Goal: Task Accomplishment & Management: Use online tool/utility

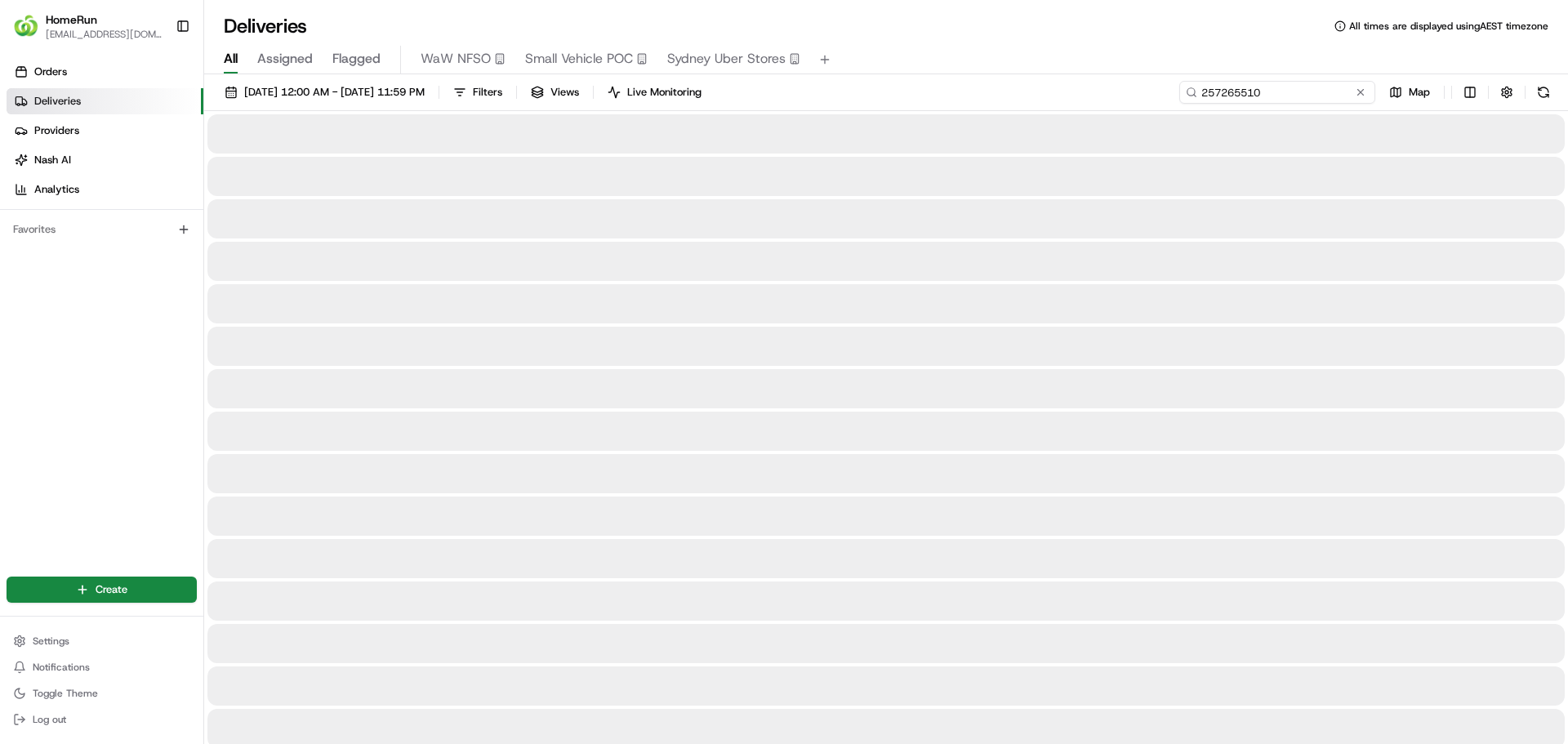
click at [1297, 96] on input "257265510" at bounding box center [1277, 92] width 196 height 23
paste input "65305478"
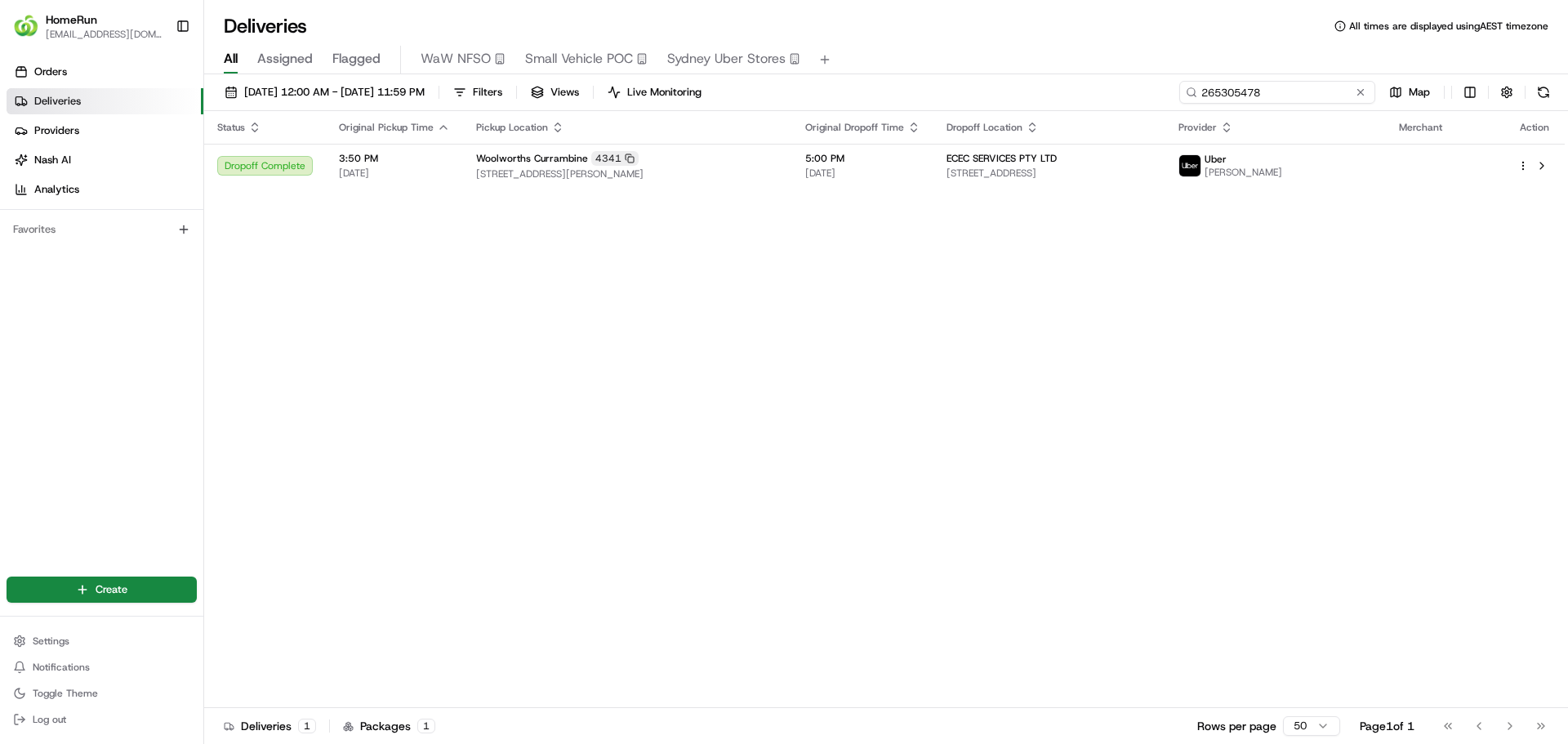
type input "265305478"
click at [670, 190] on div "Status Original Pickup Time Pickup Location Original Dropoff Time Dropoff Locat…" at bounding box center [884, 409] width 1361 height 597
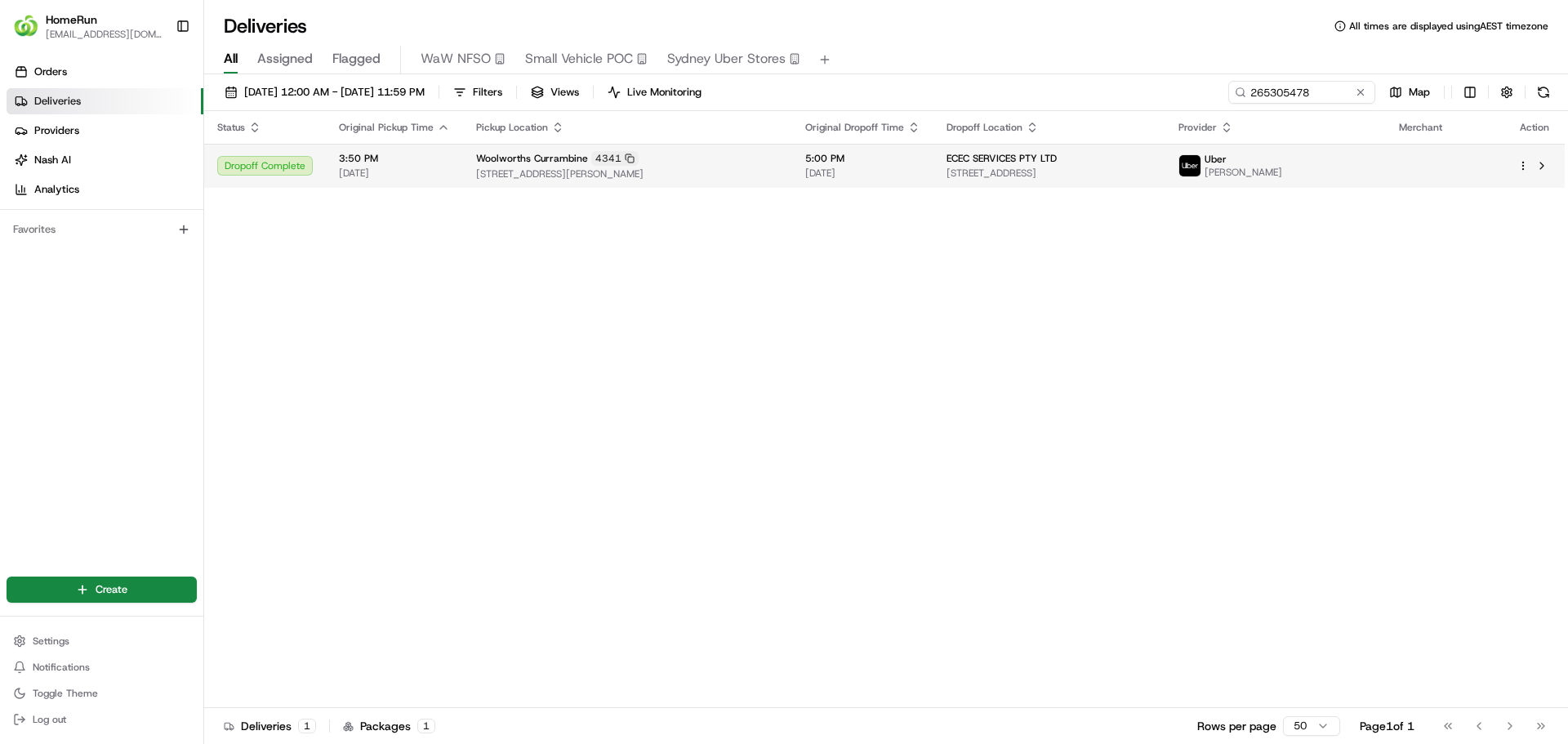
click at [679, 167] on span "[STREET_ADDRESS][PERSON_NAME]" at bounding box center [627, 174] width 303 height 13
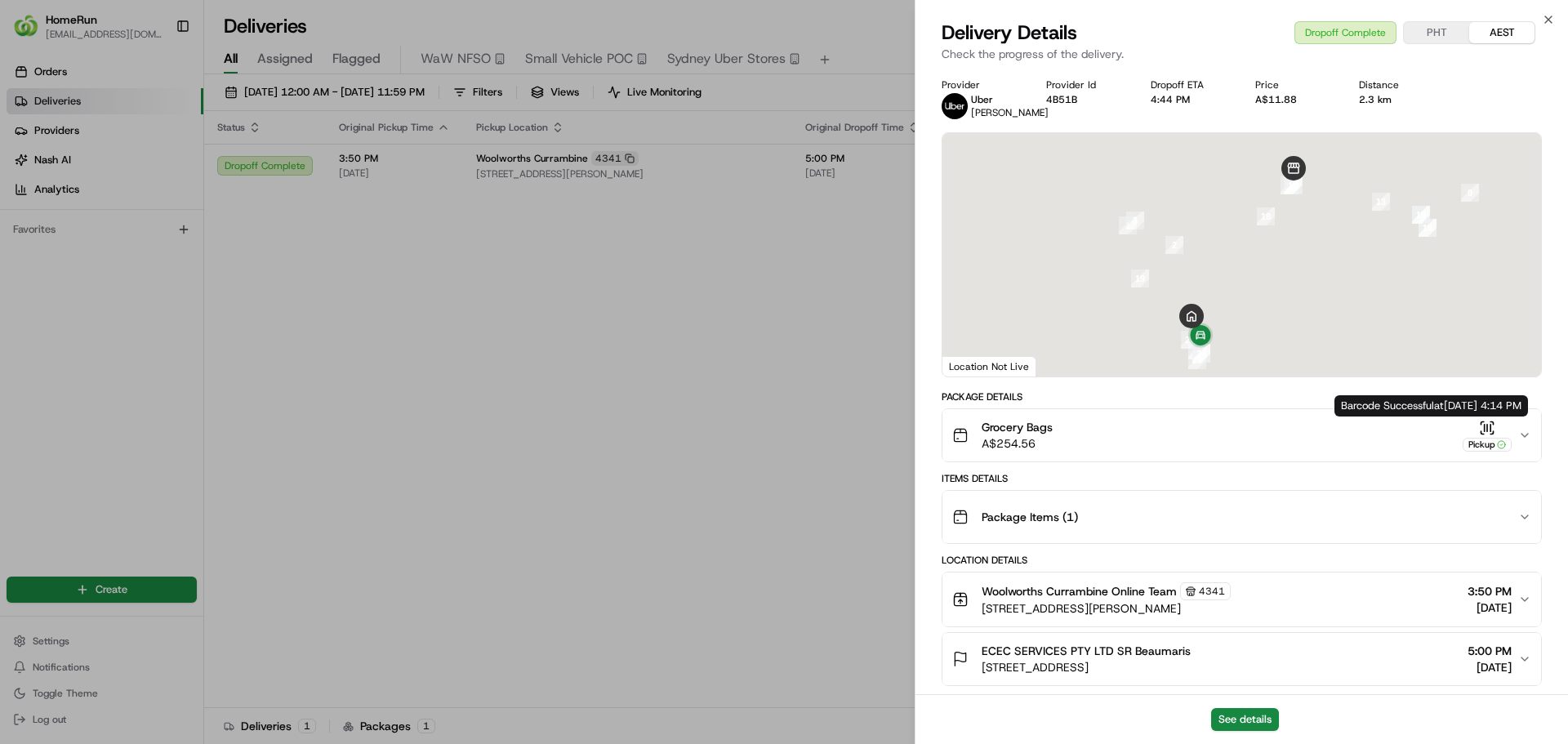
click at [1522, 441] on icon "button" at bounding box center [1525, 435] width 13 height 13
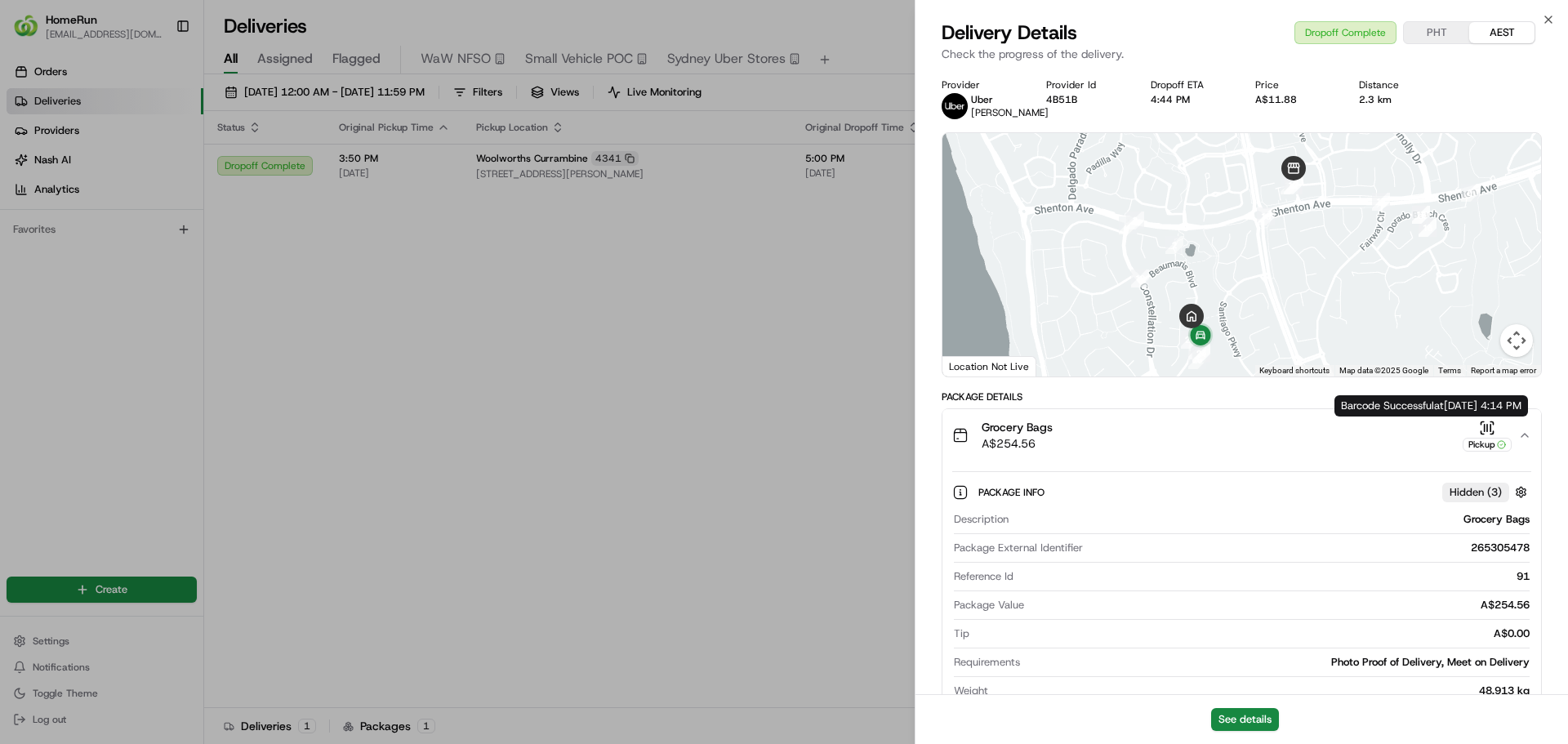
click at [1488, 435] on icon "button" at bounding box center [1486, 428] width 16 height 16
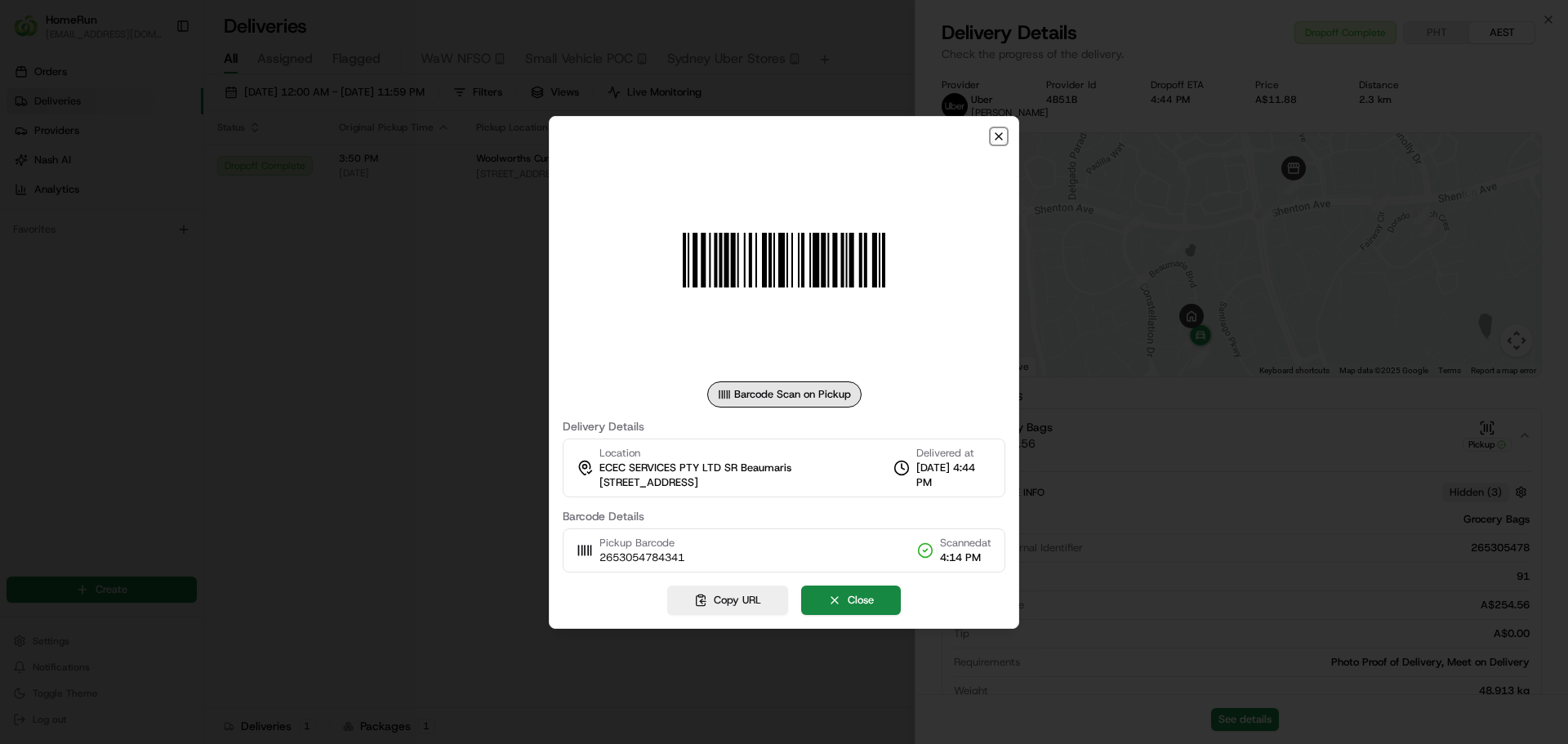
click at [1000, 130] on icon "button" at bounding box center [998, 136] width 13 height 13
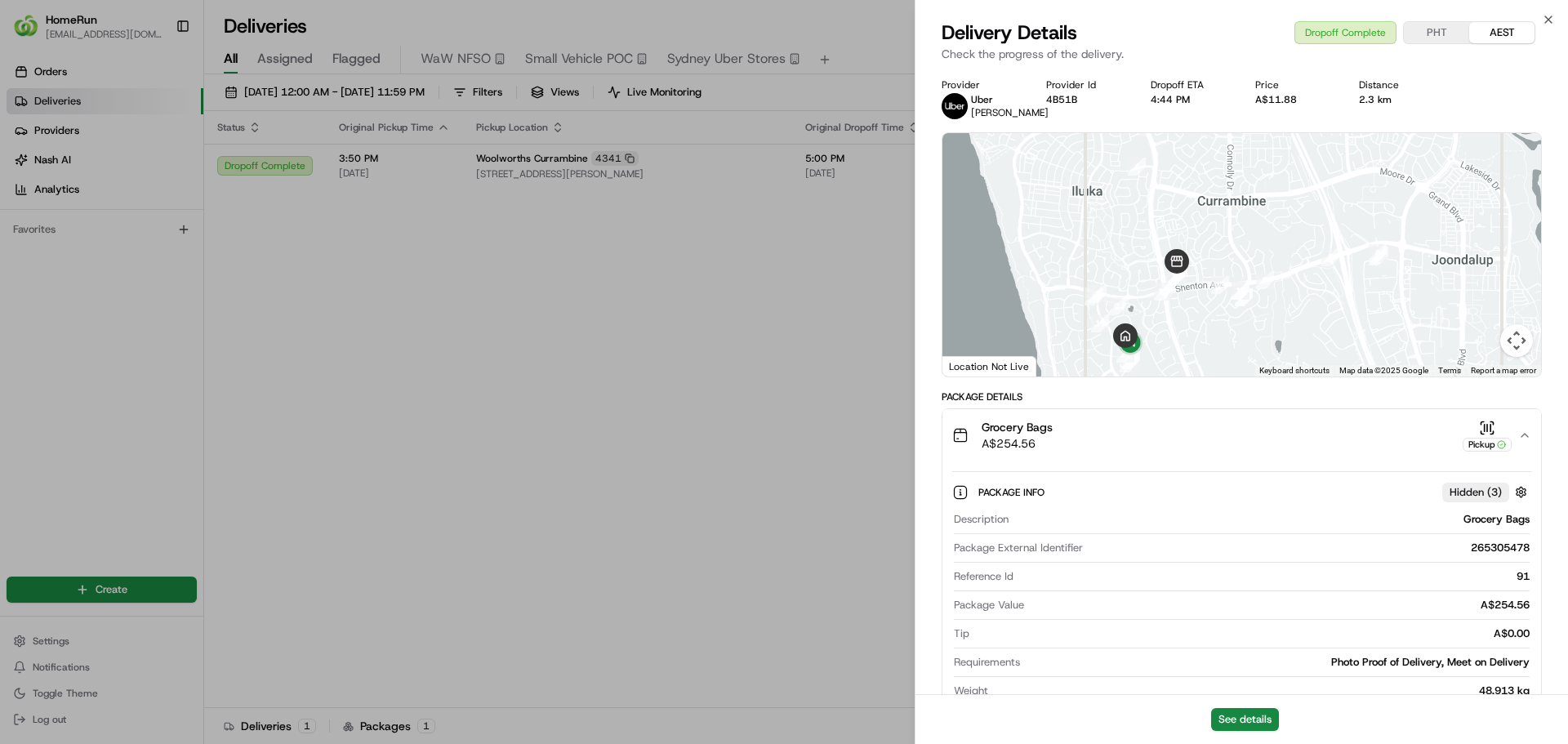
scroll to position [81, 0]
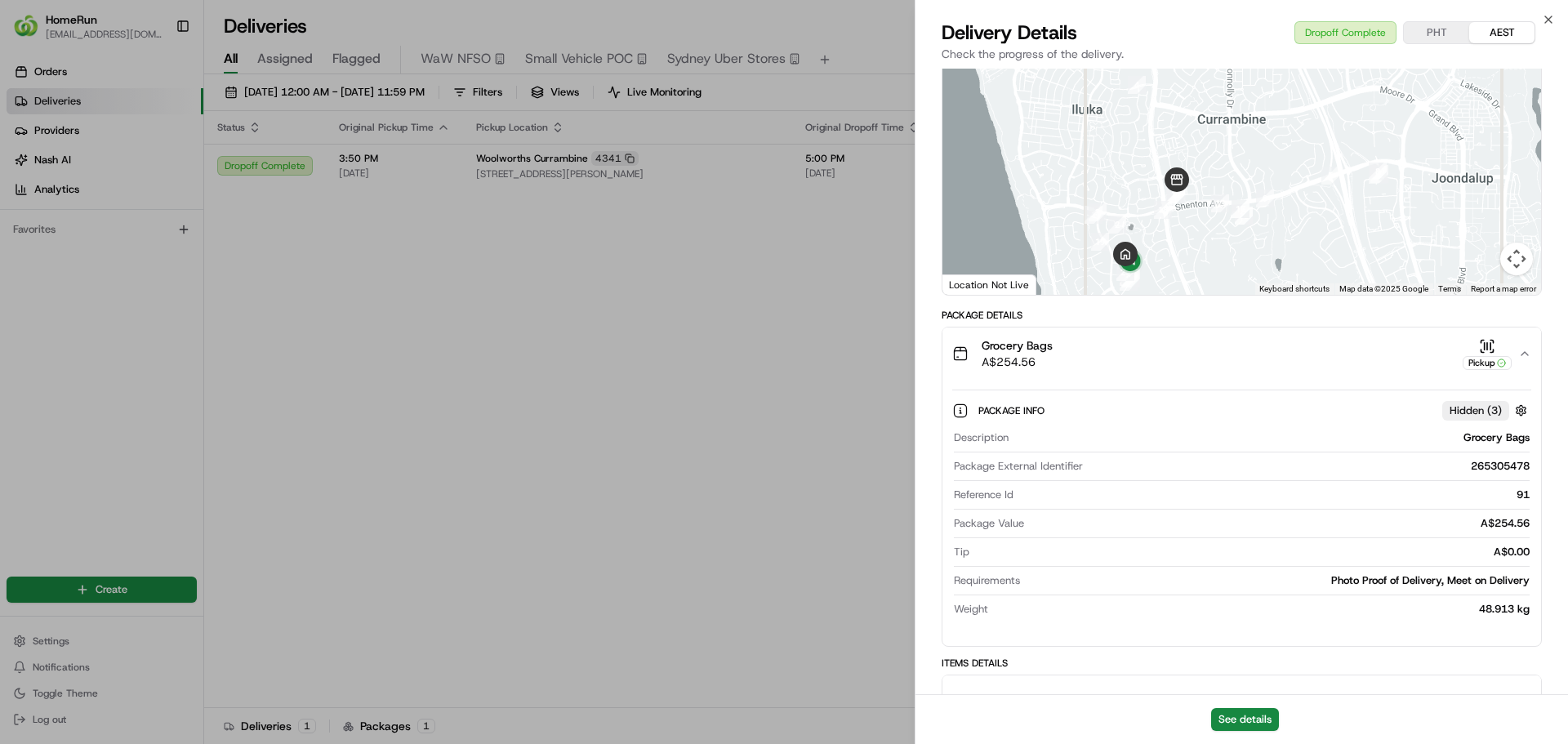
click at [1450, 407] on span "Hidden ( 3 )" at bounding box center [1475, 410] width 52 height 15
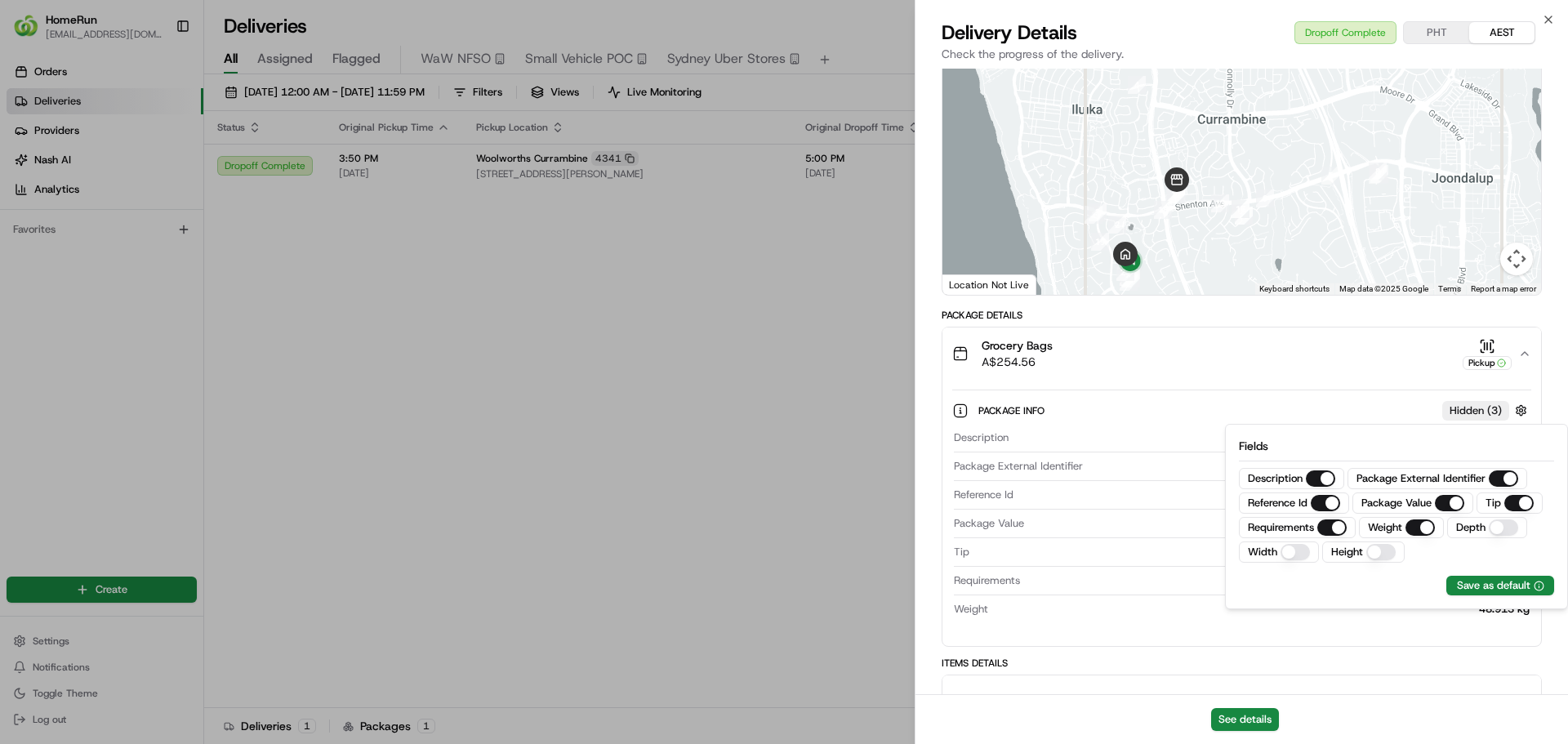
click at [1450, 409] on span "Hidden ( 3 )" at bounding box center [1475, 410] width 52 height 15
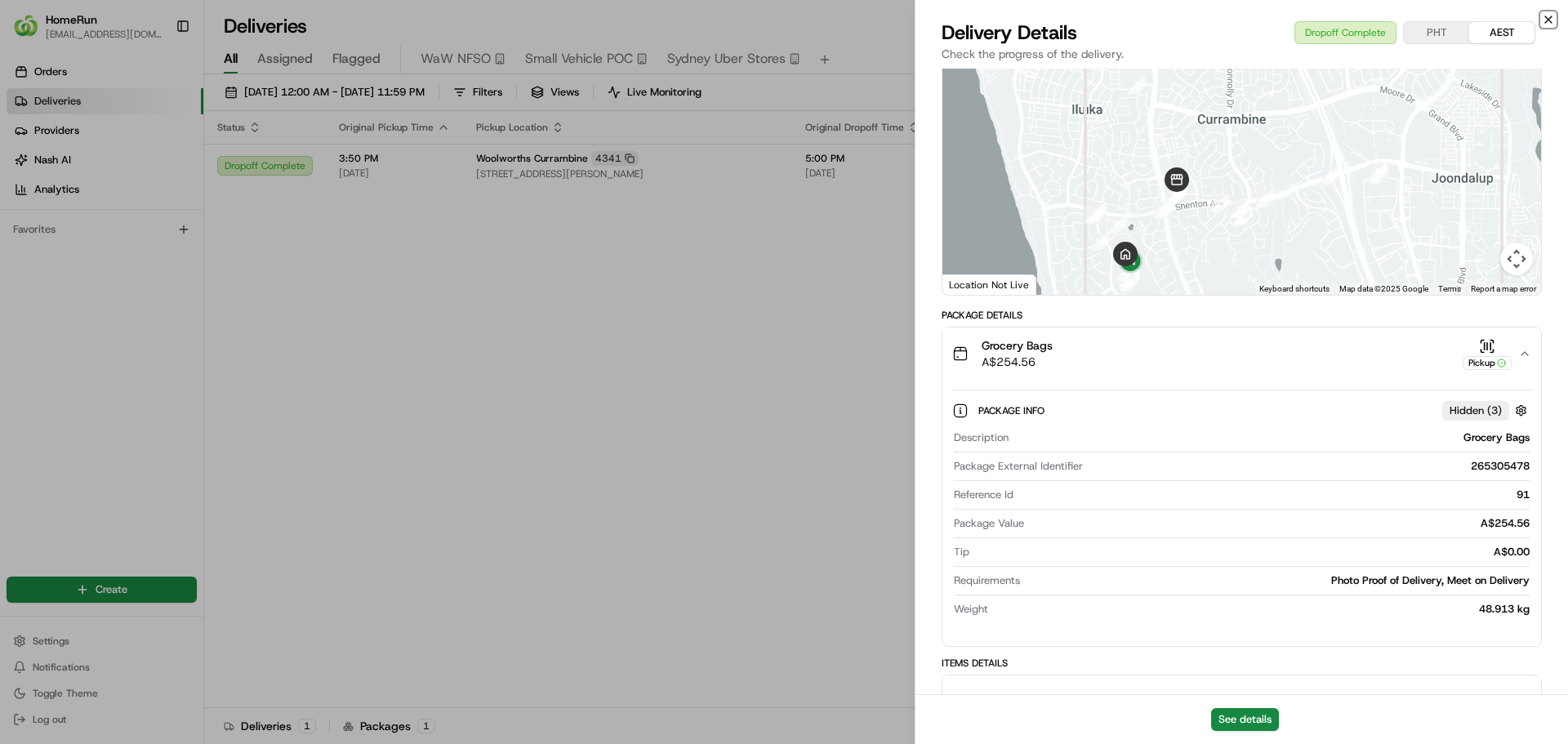
click at [1546, 21] on icon "button" at bounding box center [1548, 19] width 13 height 13
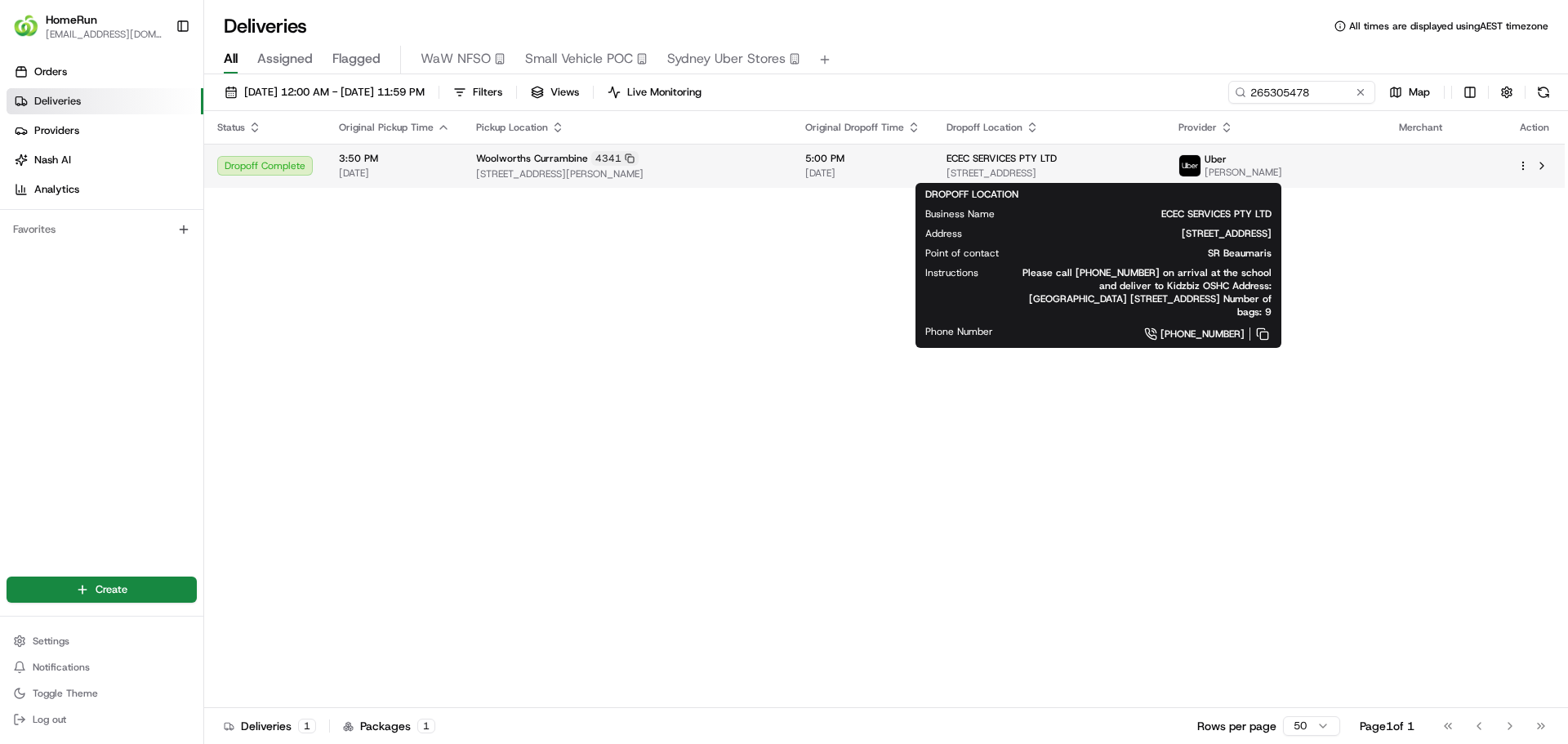
click at [1153, 175] on span "[STREET_ADDRESS]" at bounding box center [1049, 173] width 206 height 13
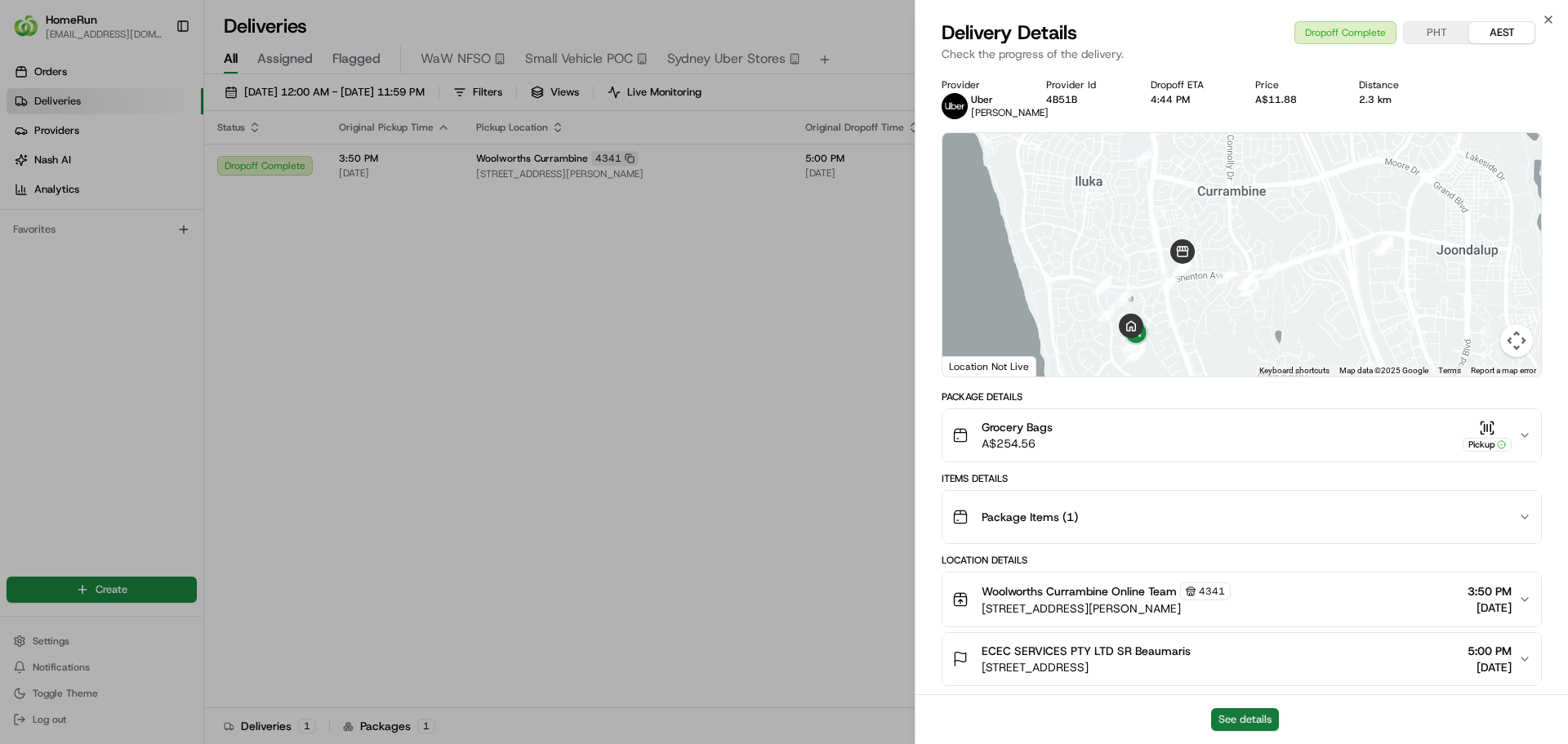
click at [1242, 715] on button "See details" at bounding box center [1245, 719] width 68 height 23
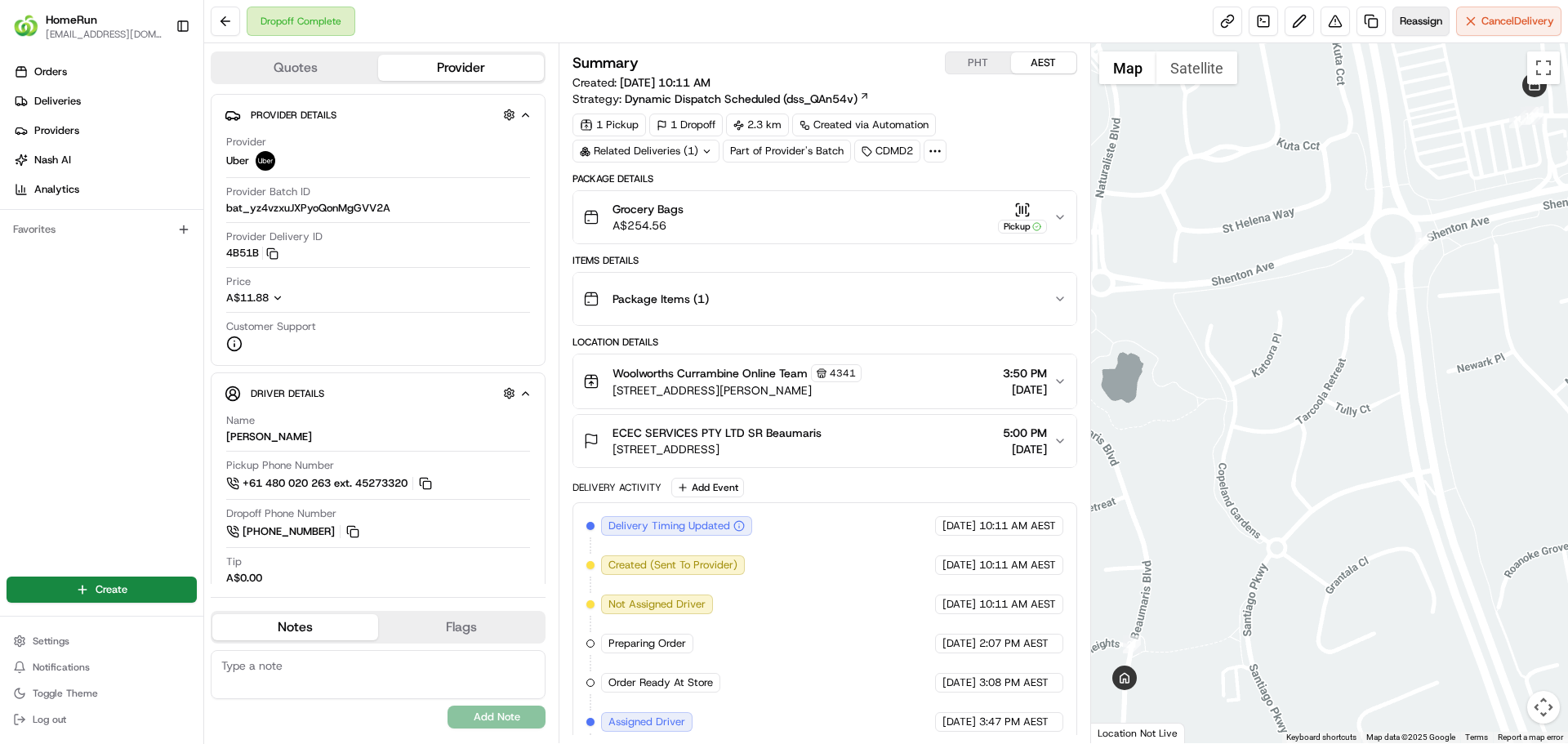
click at [1415, 26] on span "Reassign" at bounding box center [1421, 21] width 43 height 15
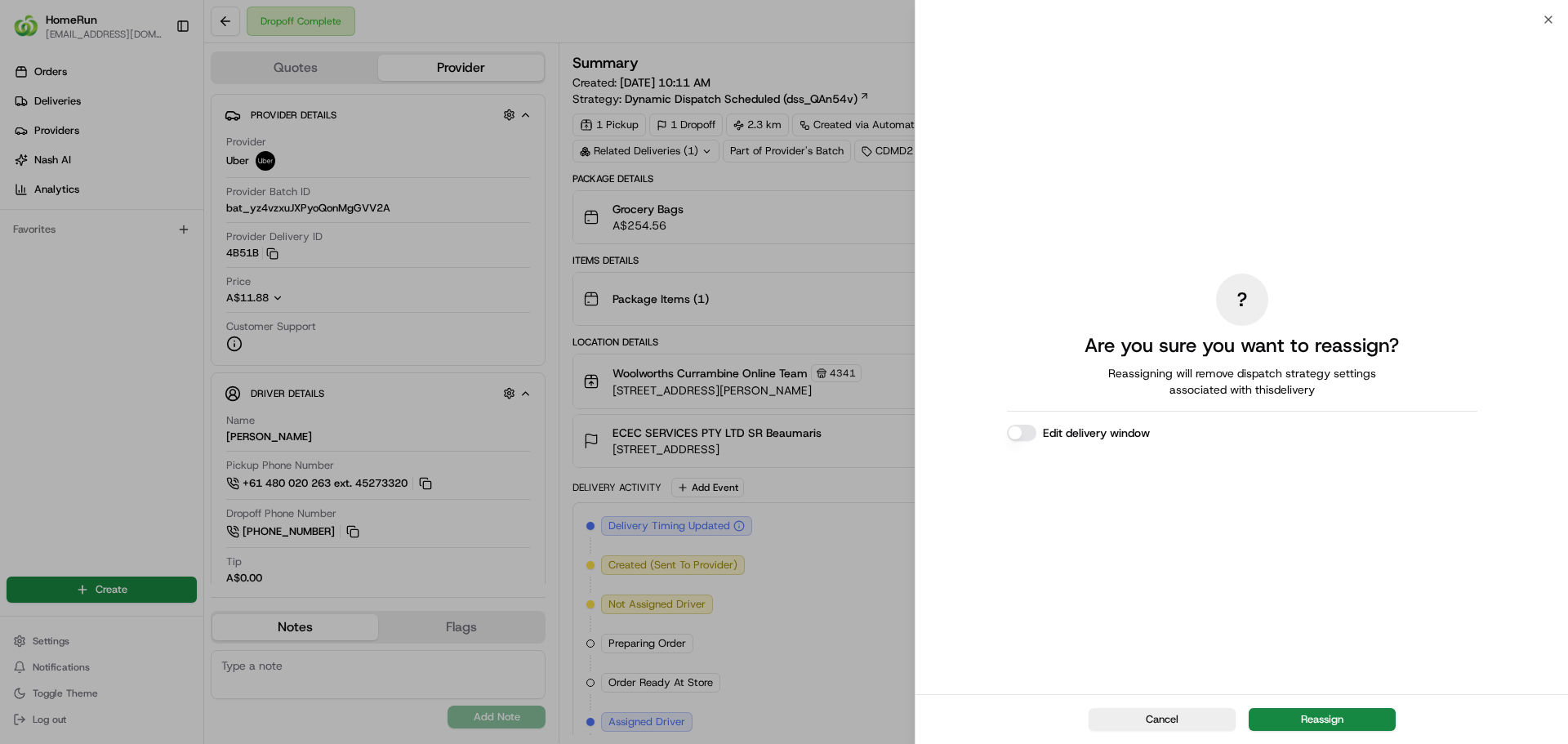
click at [1309, 732] on div "Cancel Reassign" at bounding box center [1241, 719] width 652 height 50
click at [1312, 726] on button "Reassign" at bounding box center [1322, 719] width 147 height 23
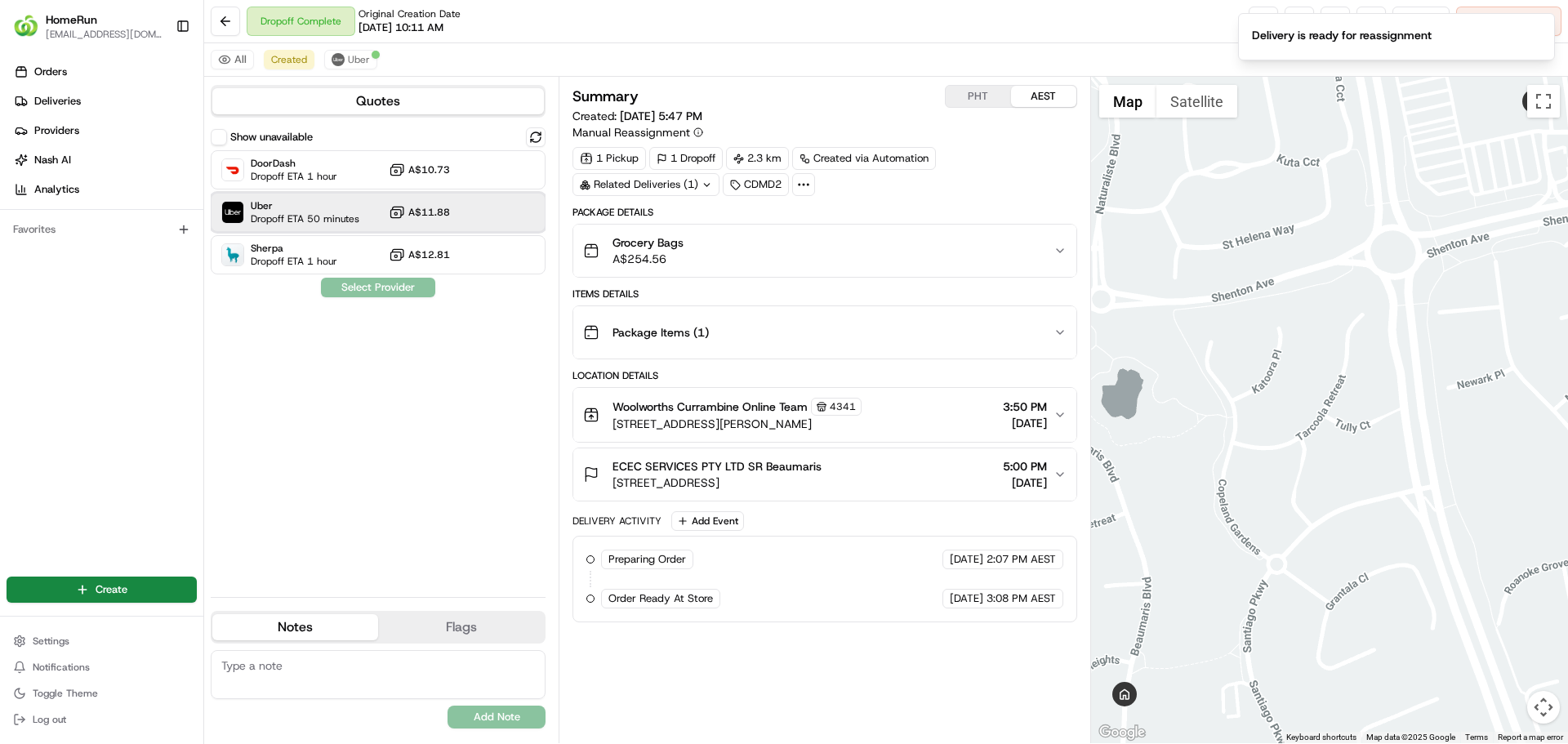
click at [377, 203] on div "Uber Dropoff ETA 50 minutes A$11.88" at bounding box center [378, 213] width 335 height 39
click at [390, 280] on button "Assign Provider" at bounding box center [377, 287] width 116 height 19
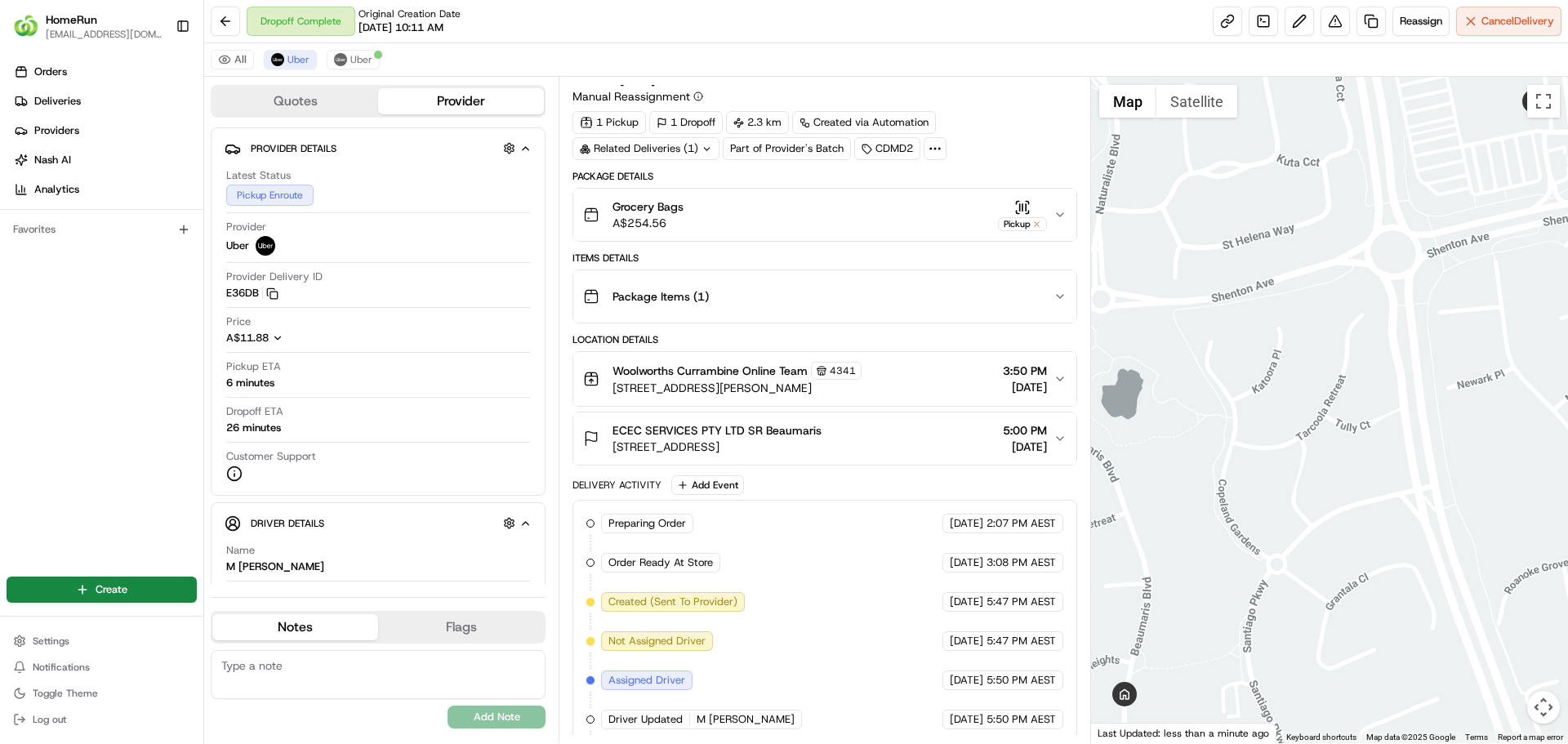
scroll to position [83, 0]
